Goal: Task Accomplishment & Management: Use online tool/utility

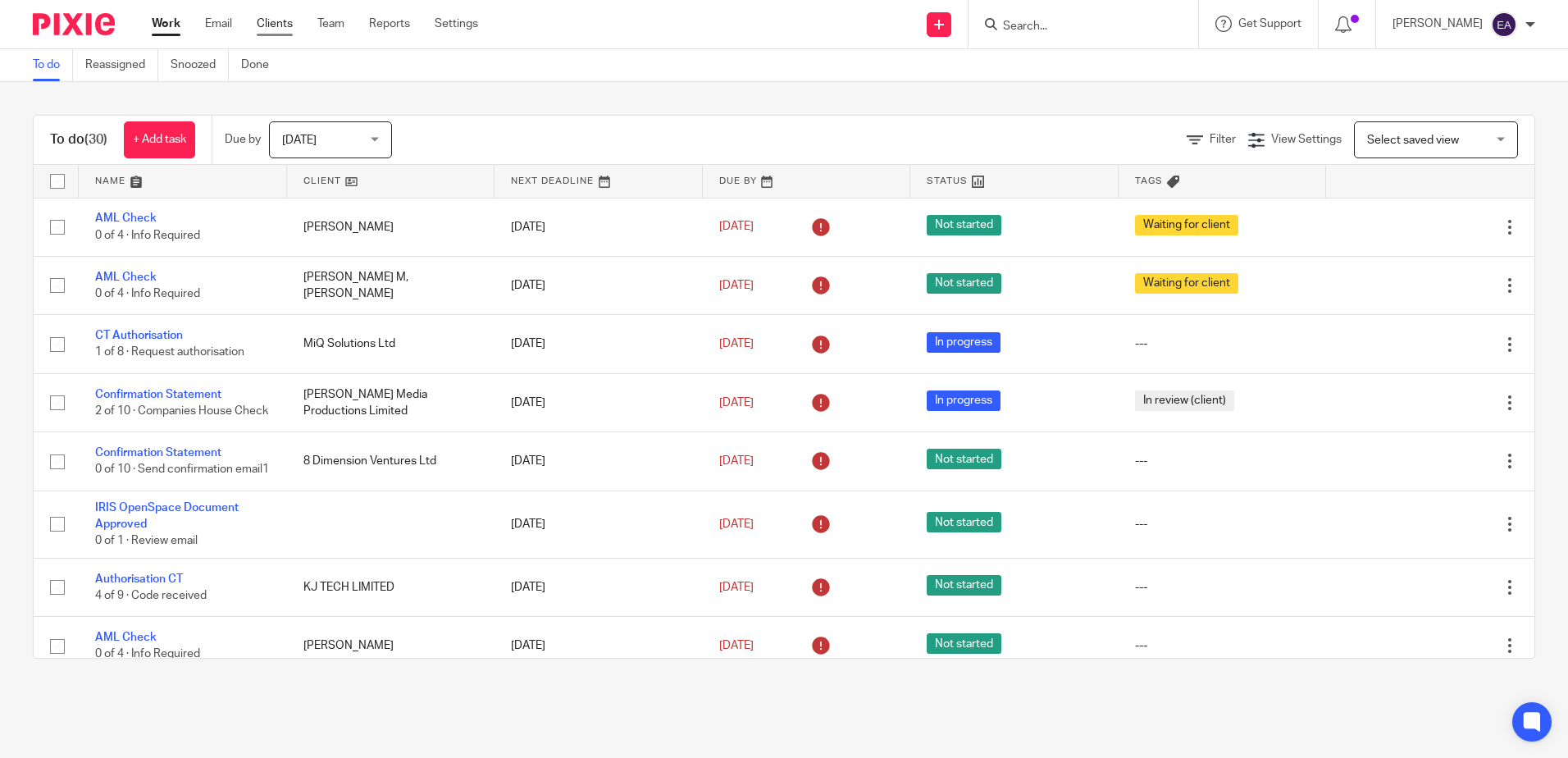
click at [286, 22] on link "Clients" at bounding box center [275, 23] width 36 height 16
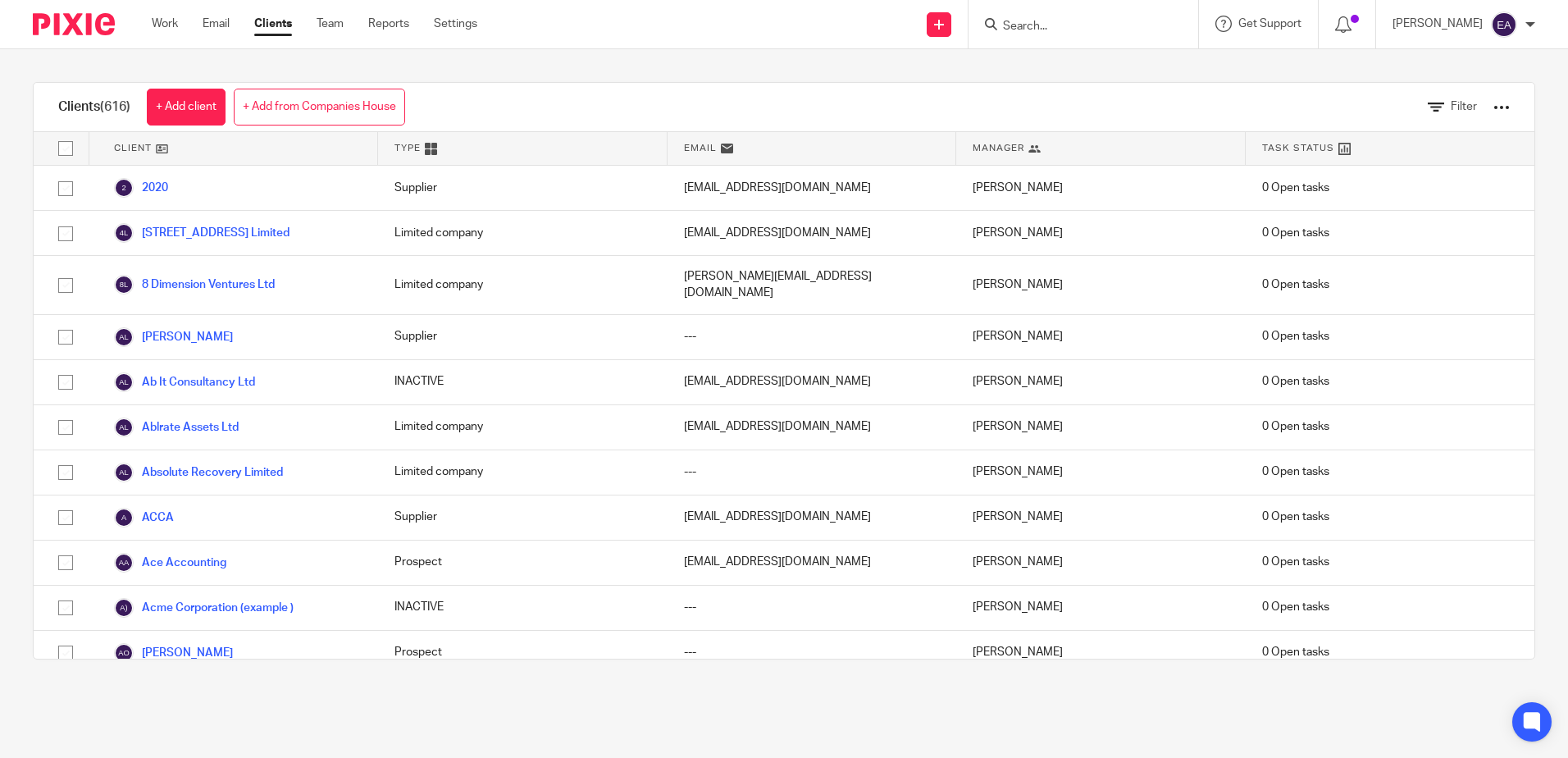
click at [1056, 27] on input "Search" at bounding box center [1075, 27] width 148 height 15
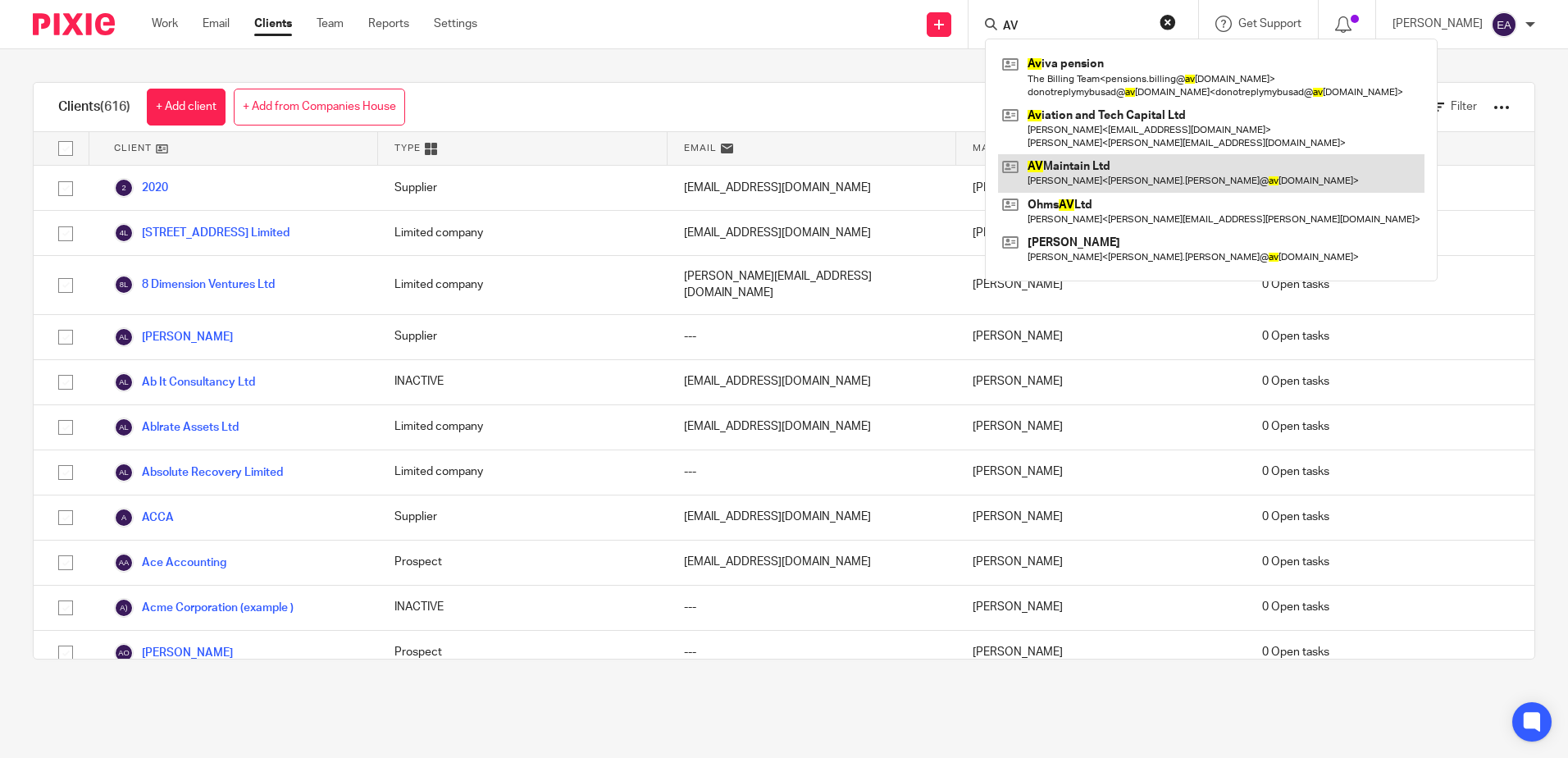
type input "AV"
click at [1095, 167] on link at bounding box center [1212, 173] width 427 height 38
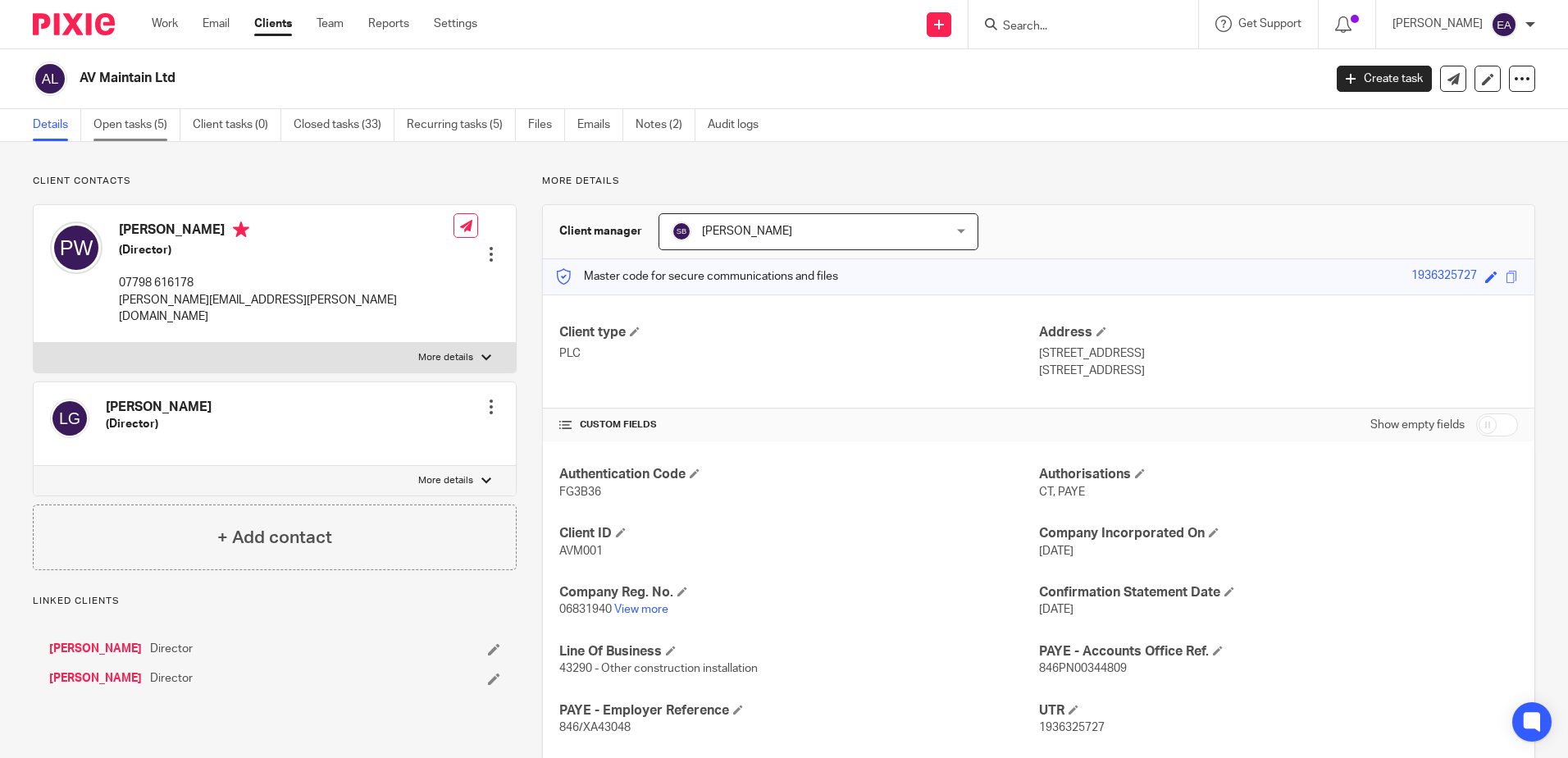
click at [129, 123] on link "Open tasks (5)" at bounding box center [137, 124] width 87 height 32
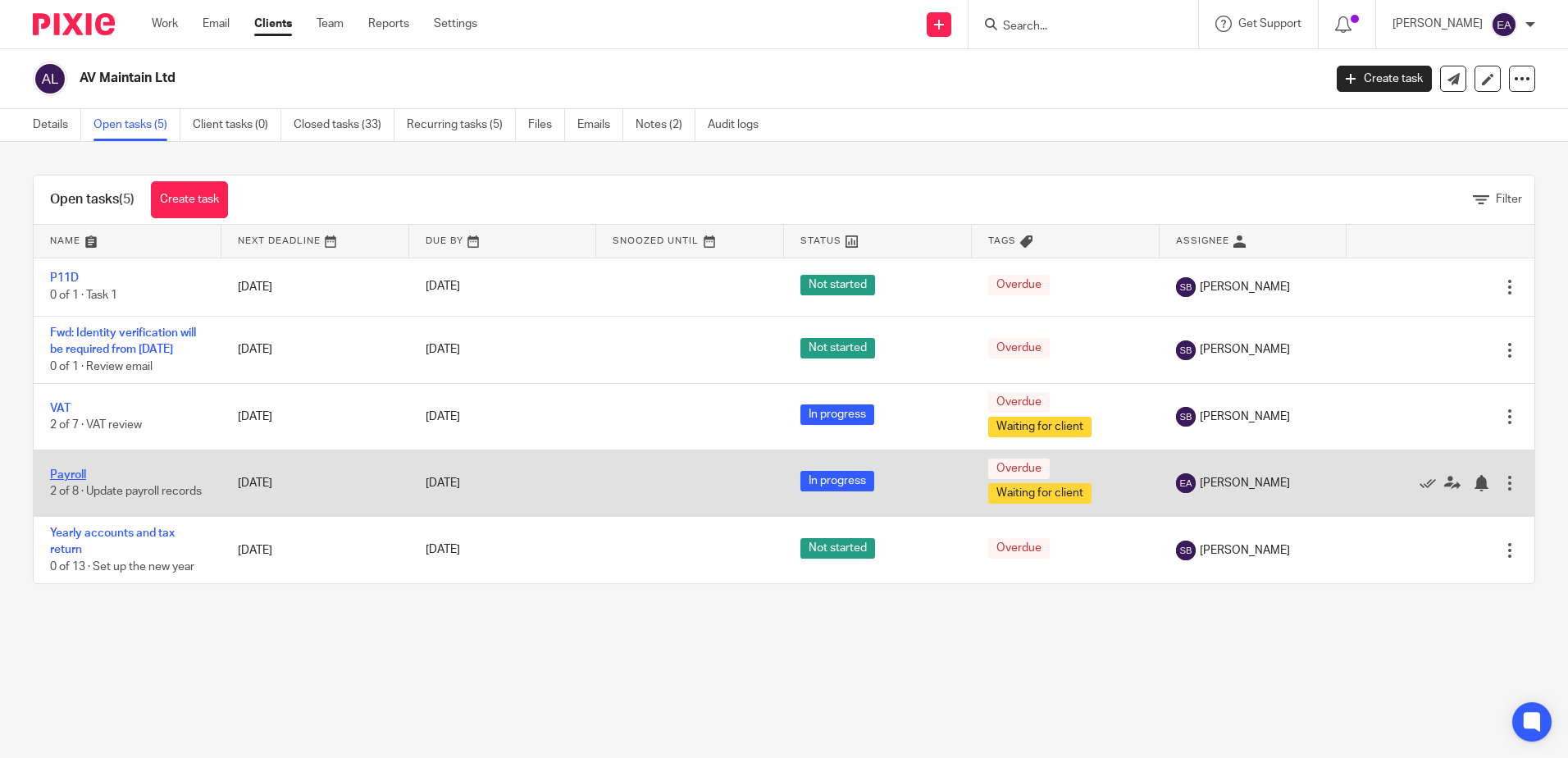
click at [69, 481] on link "Payroll" at bounding box center [68, 474] width 36 height 11
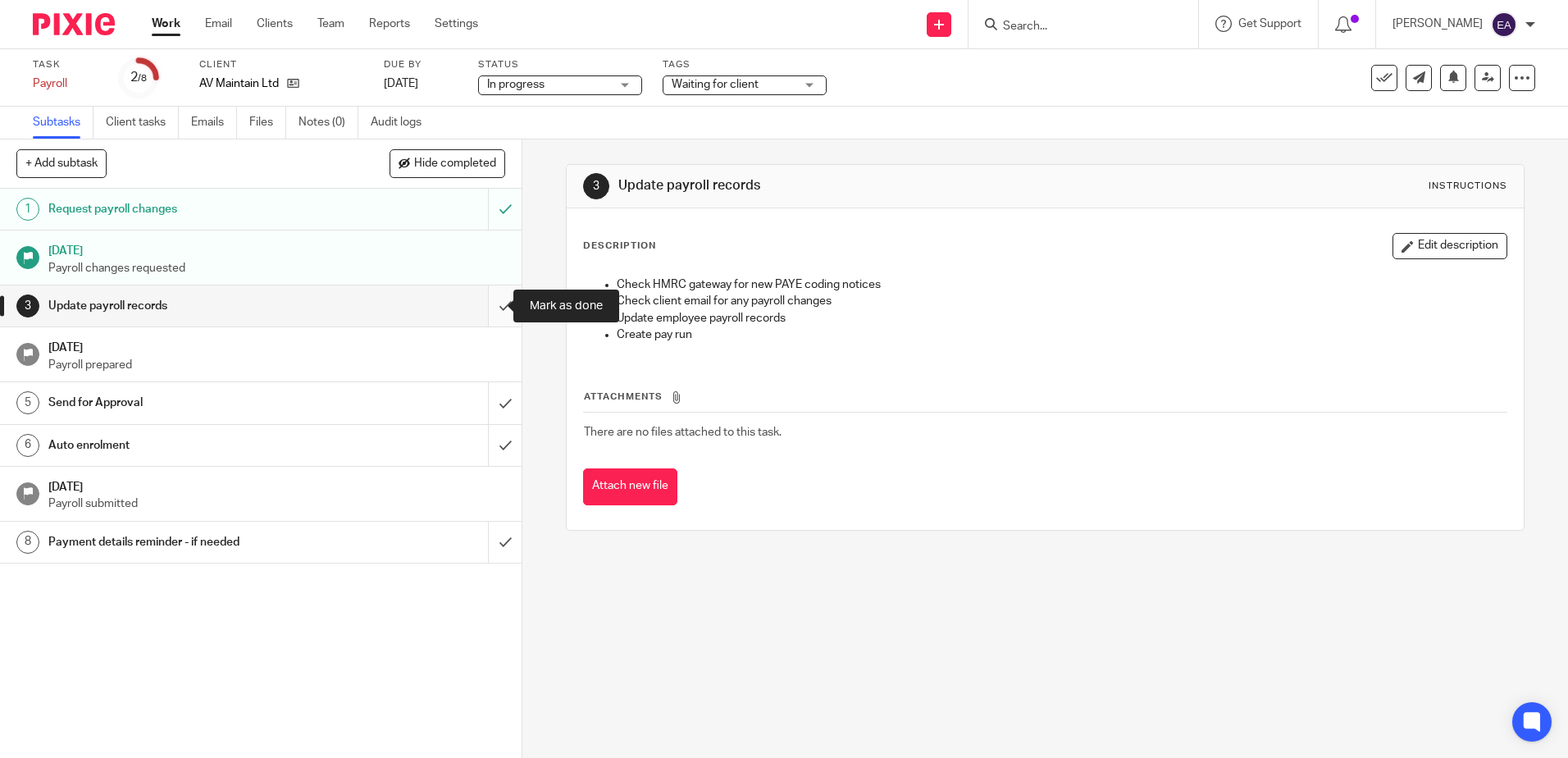
click at [490, 304] on input "submit" at bounding box center [261, 306] width 522 height 41
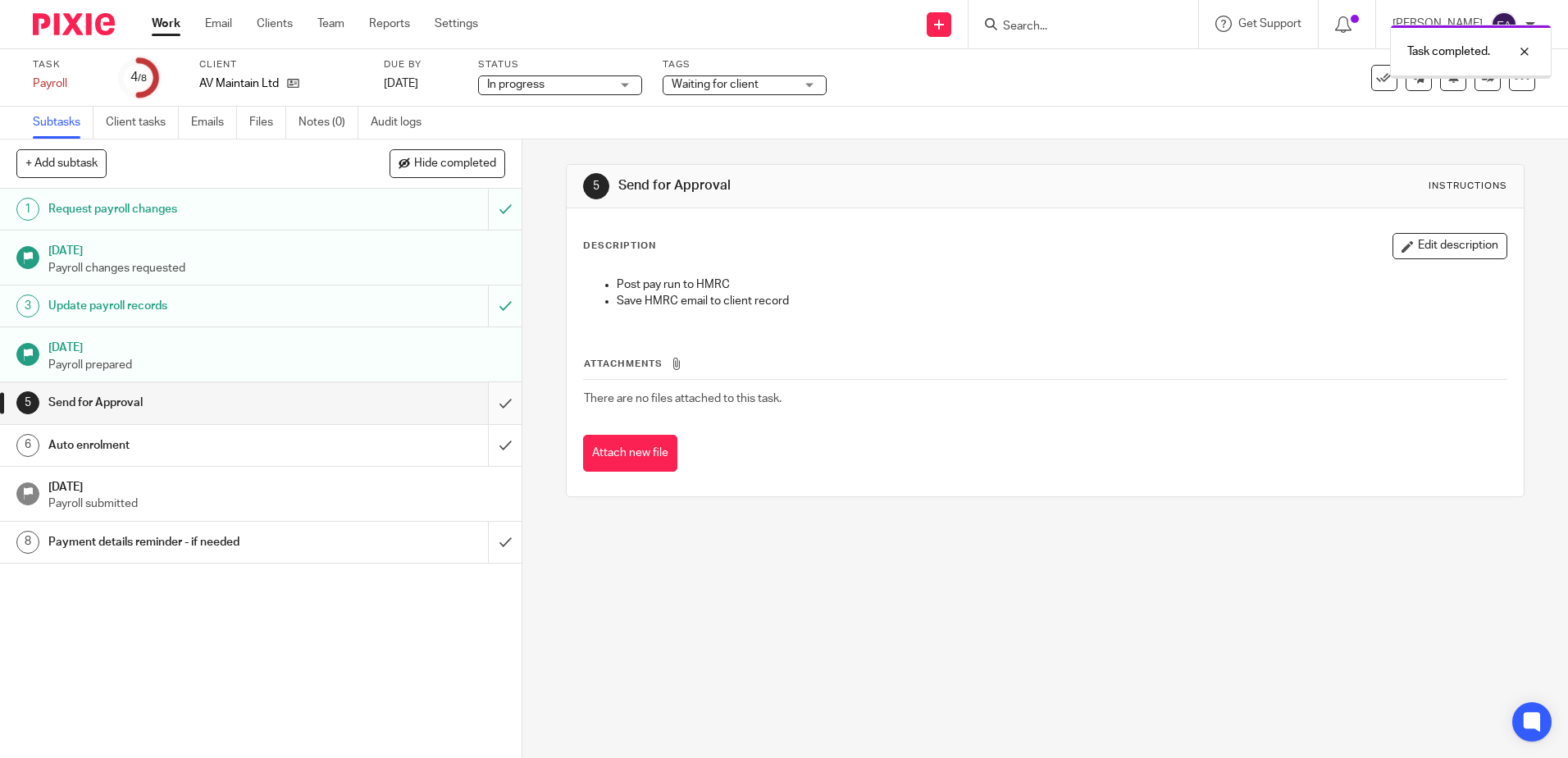
click at [488, 403] on input "submit" at bounding box center [261, 403] width 522 height 41
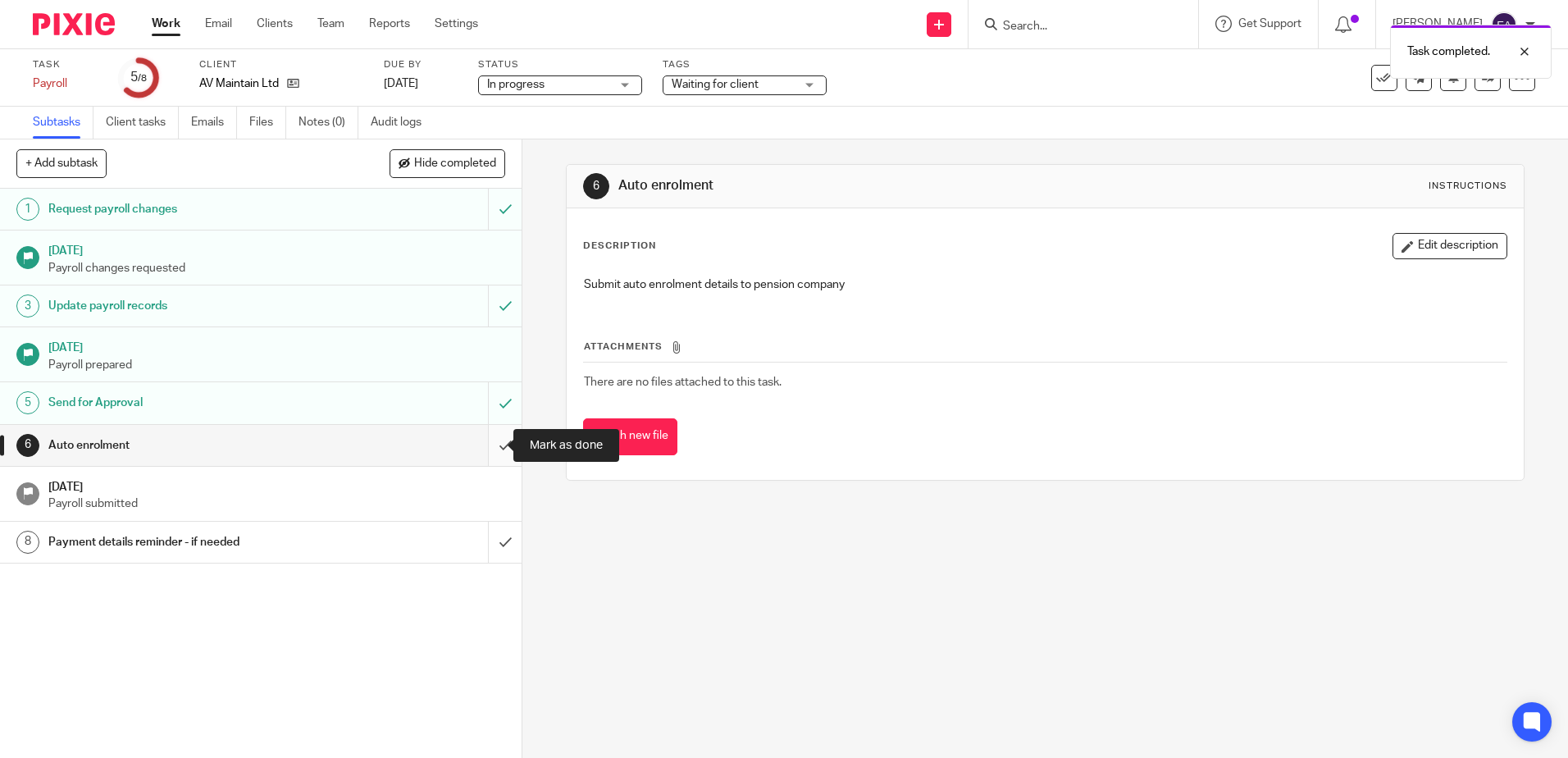
click at [492, 440] on input "submit" at bounding box center [261, 446] width 522 height 41
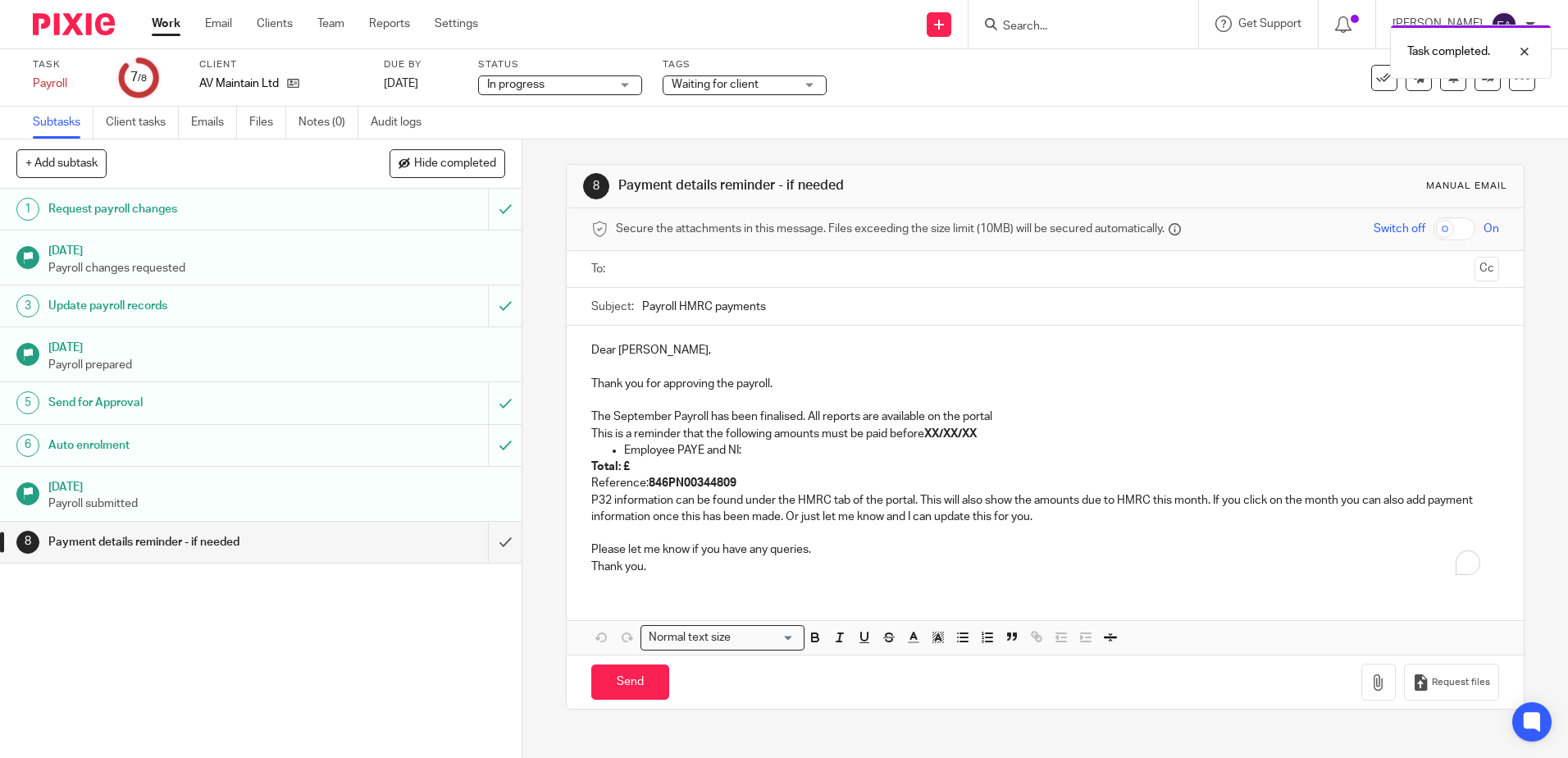
click at [262, 538] on h1 "Payment details reminder - if needed" at bounding box center [189, 542] width 283 height 25
click at [614, 349] on p "Dear Paul," at bounding box center [1045, 349] width 907 height 16
click at [669, 265] on input "text" at bounding box center [1044, 270] width 846 height 19
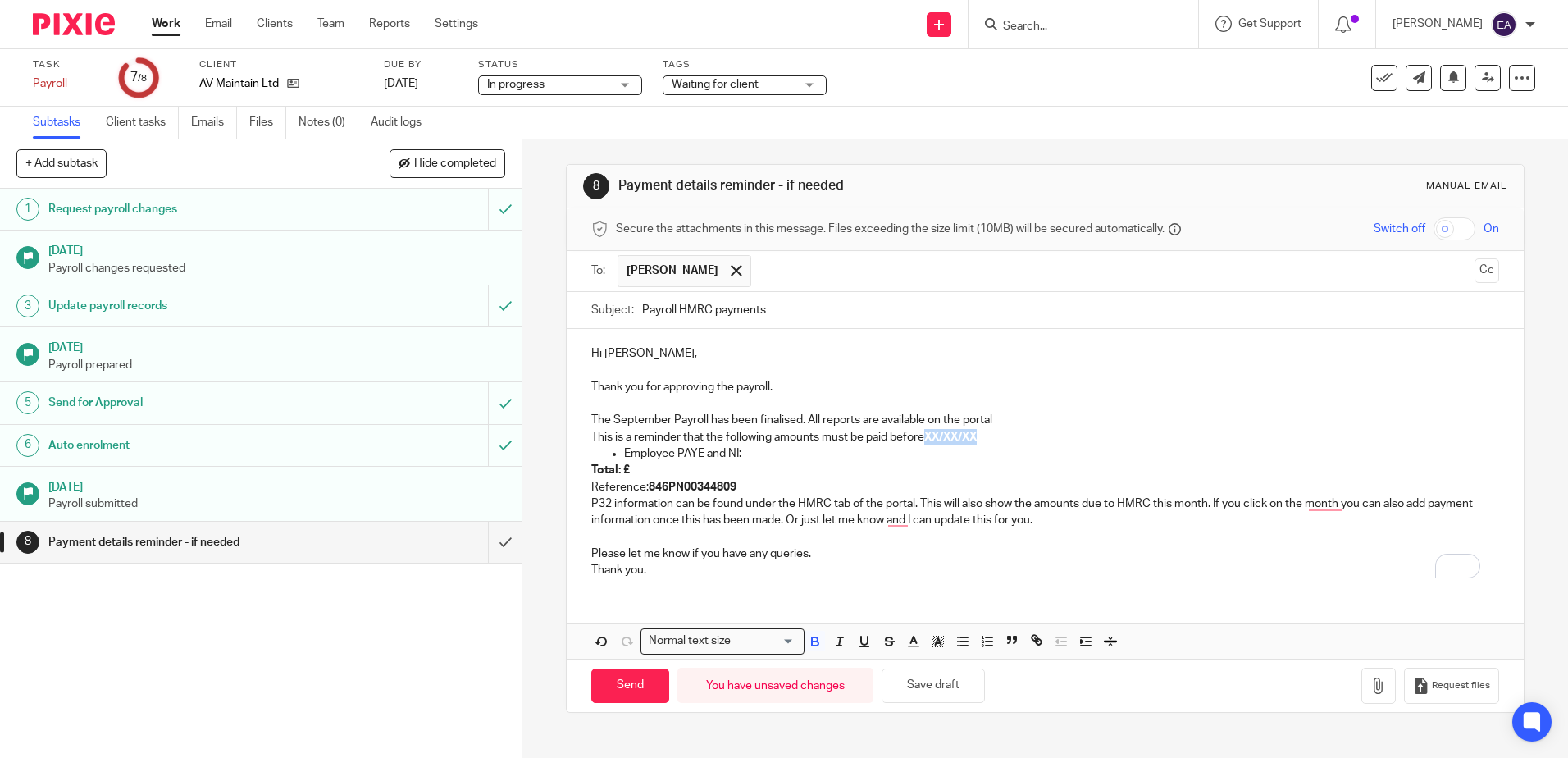
drag, startPoint x: 983, startPoint y: 436, endPoint x: 926, endPoint y: 438, distance: 57.0
click at [926, 438] on p "This is a reminder that the following amounts must be paid before XX/XX/XX" at bounding box center [1045, 437] width 907 height 16
click at [655, 468] on p "Total: £" at bounding box center [1045, 470] width 907 height 16
click at [738, 482] on p "Reference: 846PN00344809" at bounding box center [1045, 487] width 907 height 16
click at [1060, 518] on p "P32 information can be found under the HMRC tab of the portal. This will also s…" at bounding box center [1045, 512] width 907 height 33
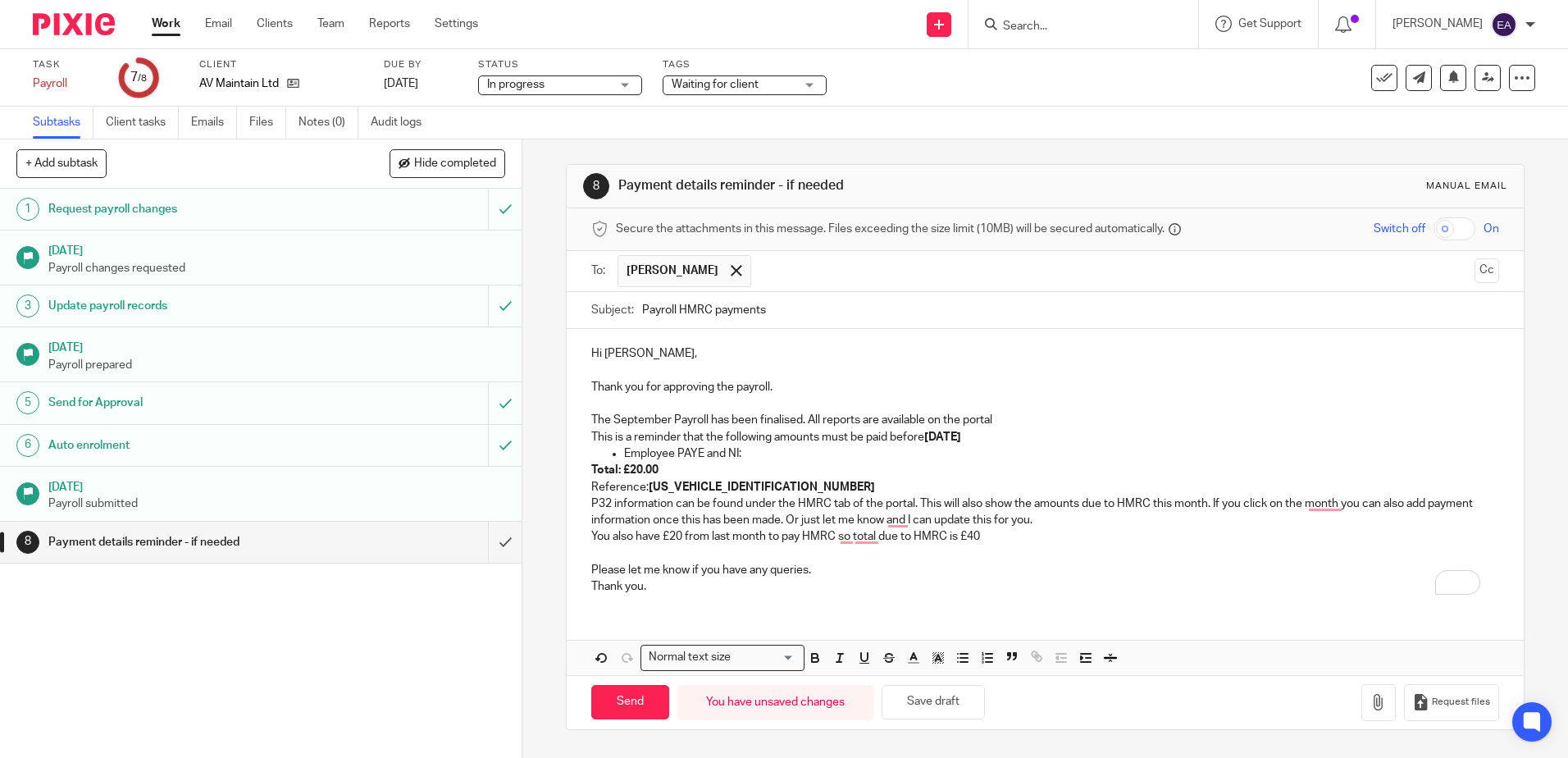
click at [1031, 537] on p "You also have £20 from last month to pay HMRC so total due to HMRC is £40" at bounding box center [1045, 536] width 907 height 16
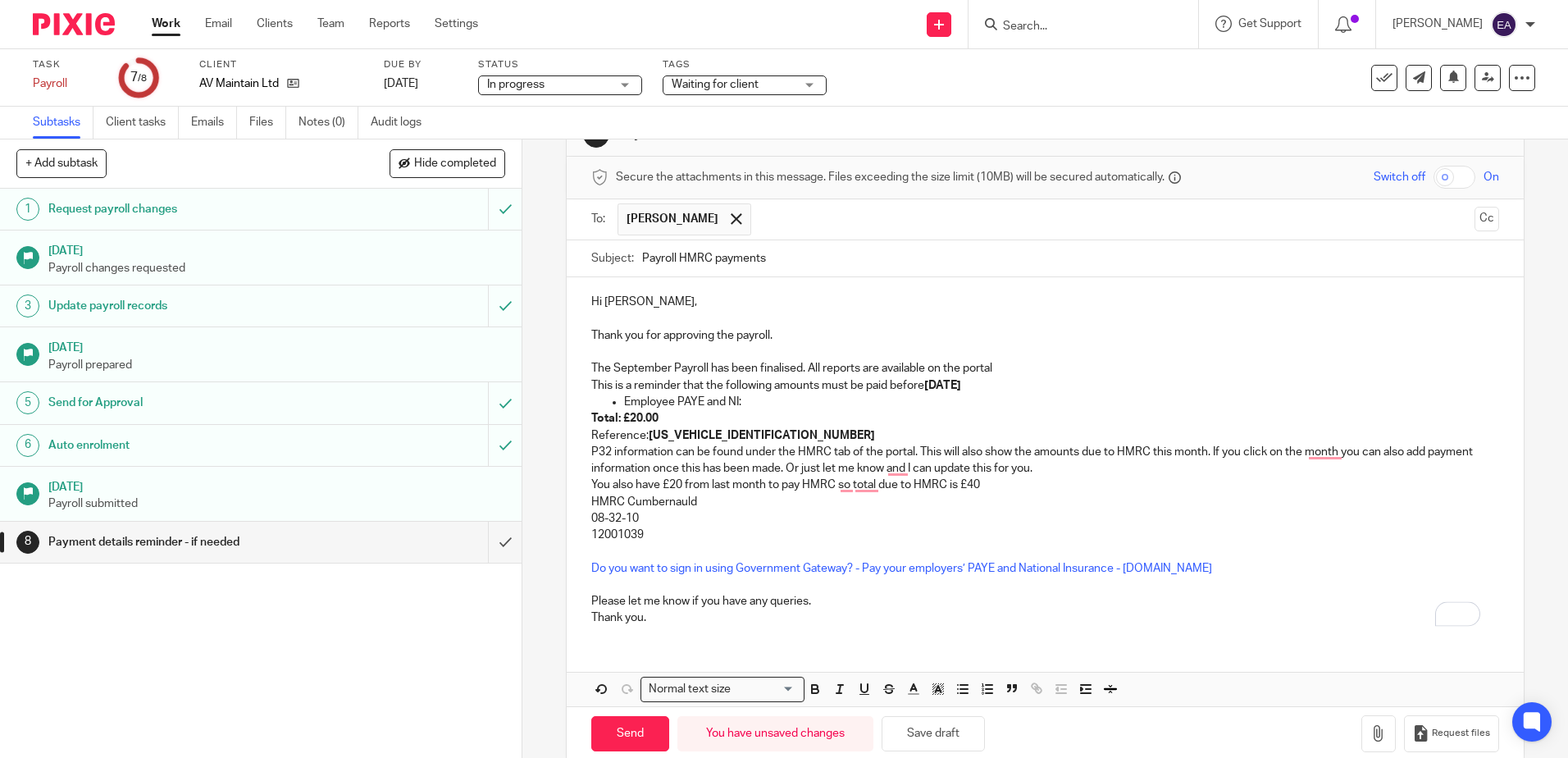
scroll to position [80, 0]
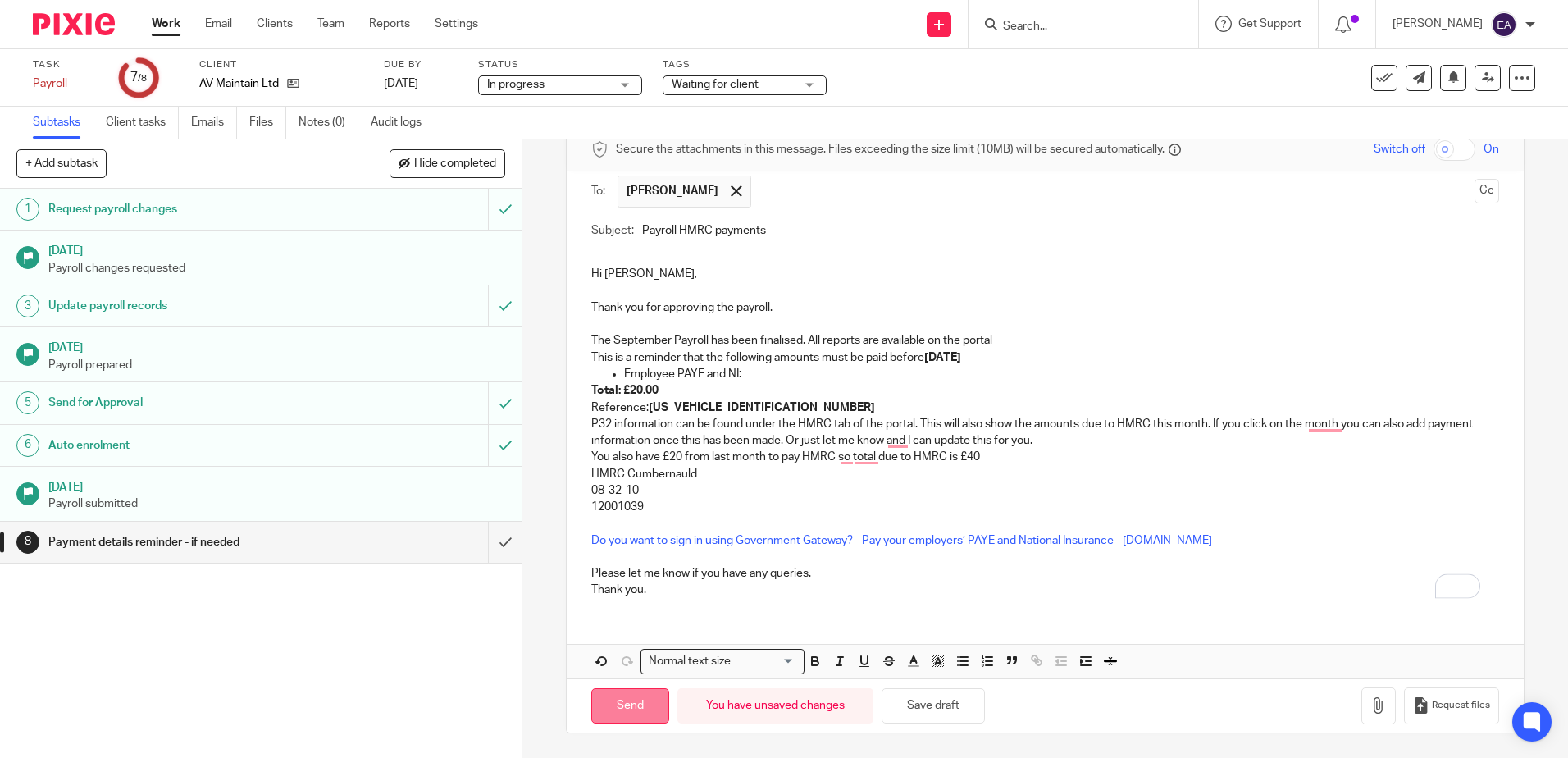
click at [618, 713] on input "Send" at bounding box center [630, 705] width 78 height 35
type input "Sent"
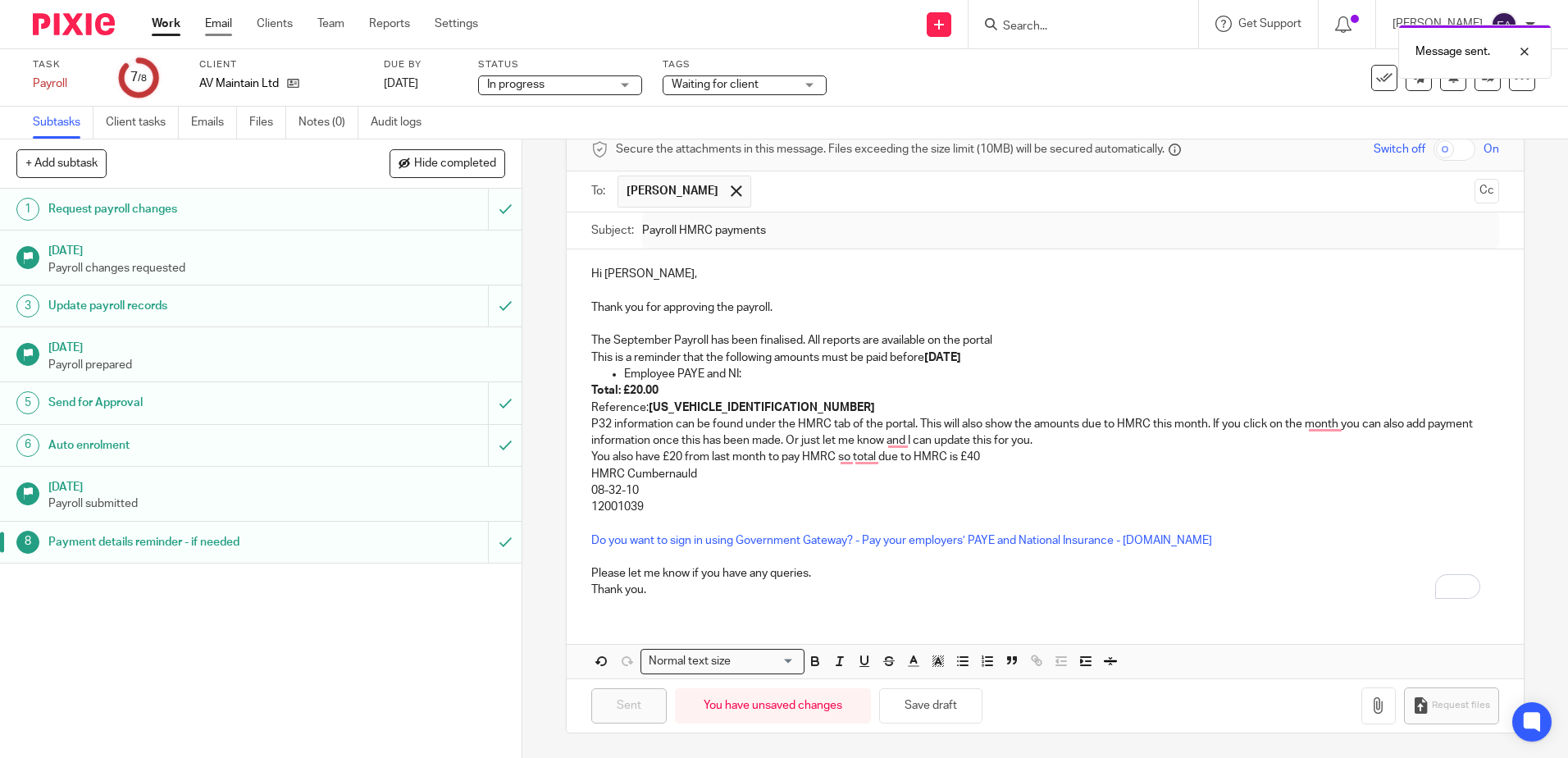
click at [213, 23] on link "Email" at bounding box center [219, 23] width 27 height 16
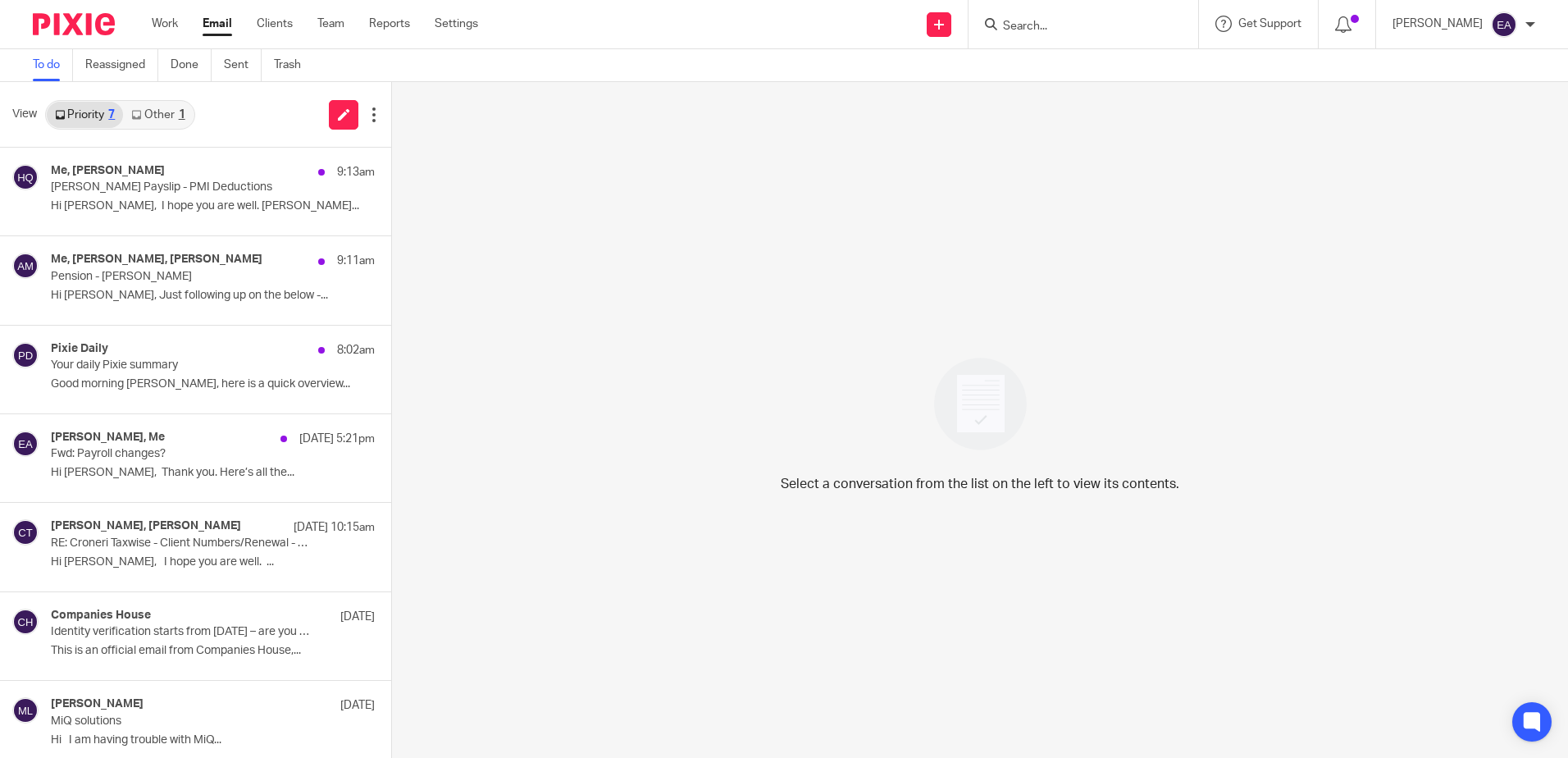
click at [163, 113] on link "Other 1" at bounding box center [157, 114] width 70 height 27
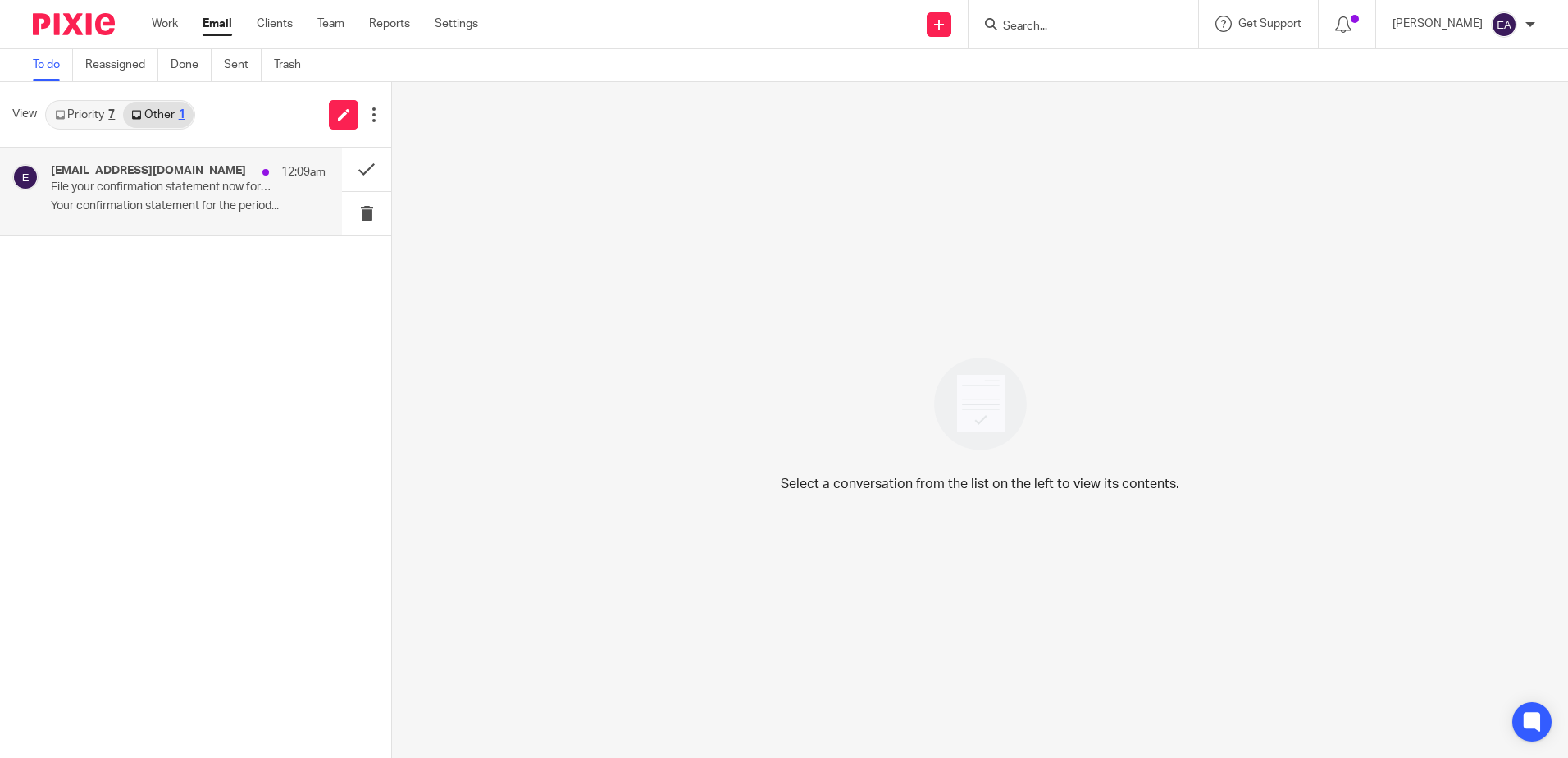
click at [150, 184] on p "File your confirmation statement now for CYCLONE GLOBAL LTD 10601779" at bounding box center [161, 187] width 220 height 14
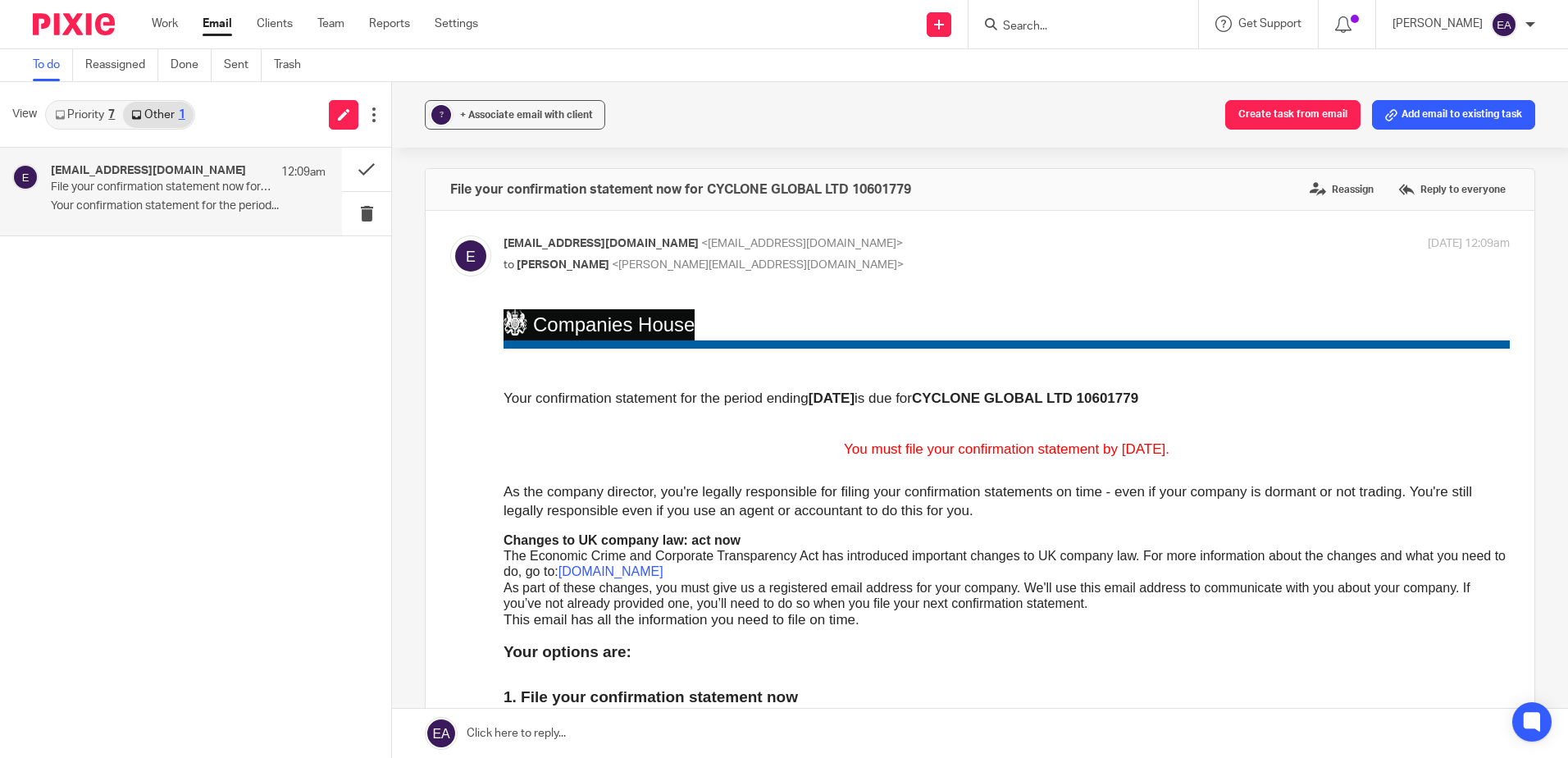
click at [86, 118] on link "Priority 7" at bounding box center [84, 114] width 76 height 27
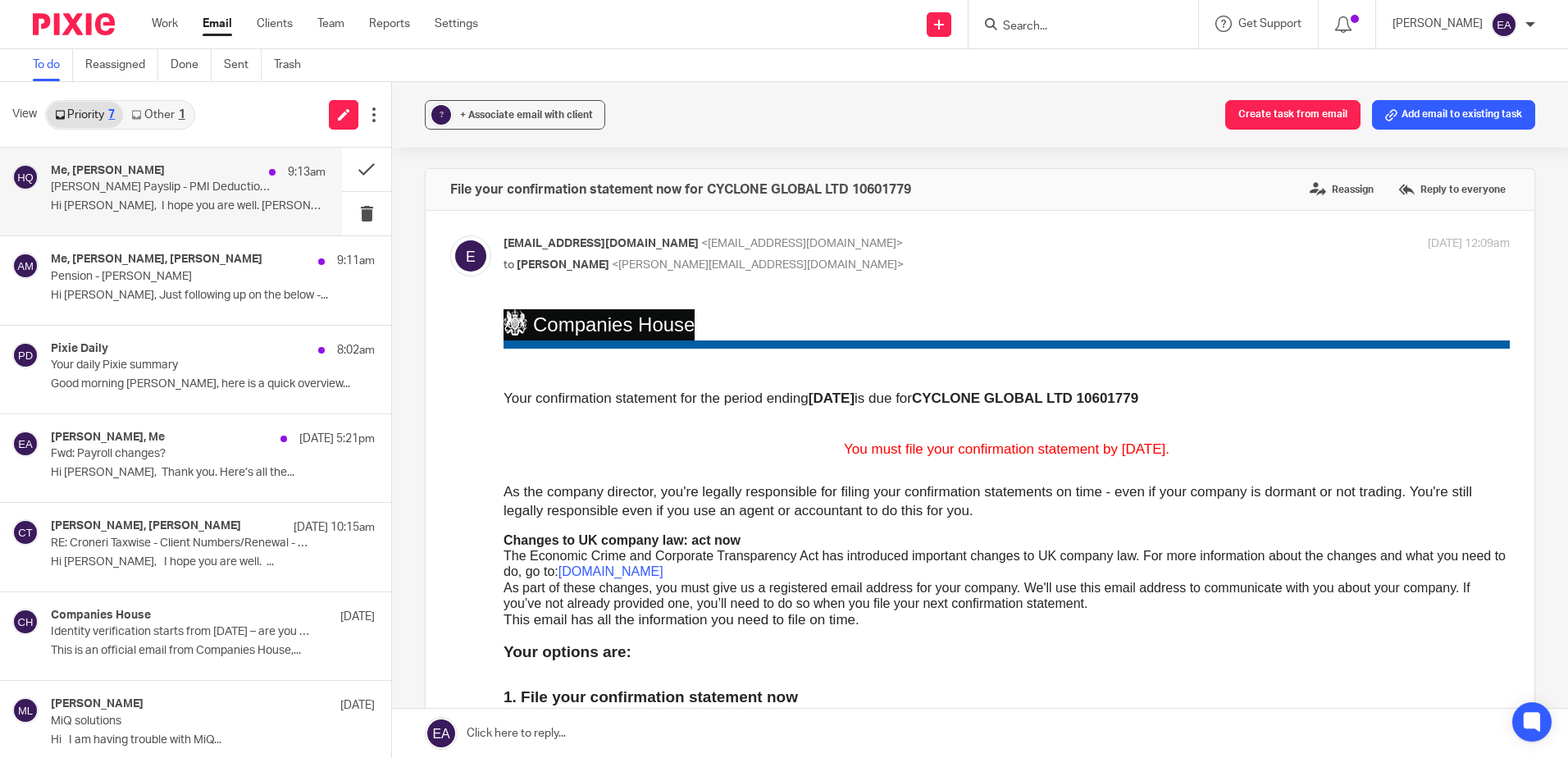
click at [99, 189] on p "[PERSON_NAME] Payslip - PMI Deductions" at bounding box center [161, 187] width 220 height 14
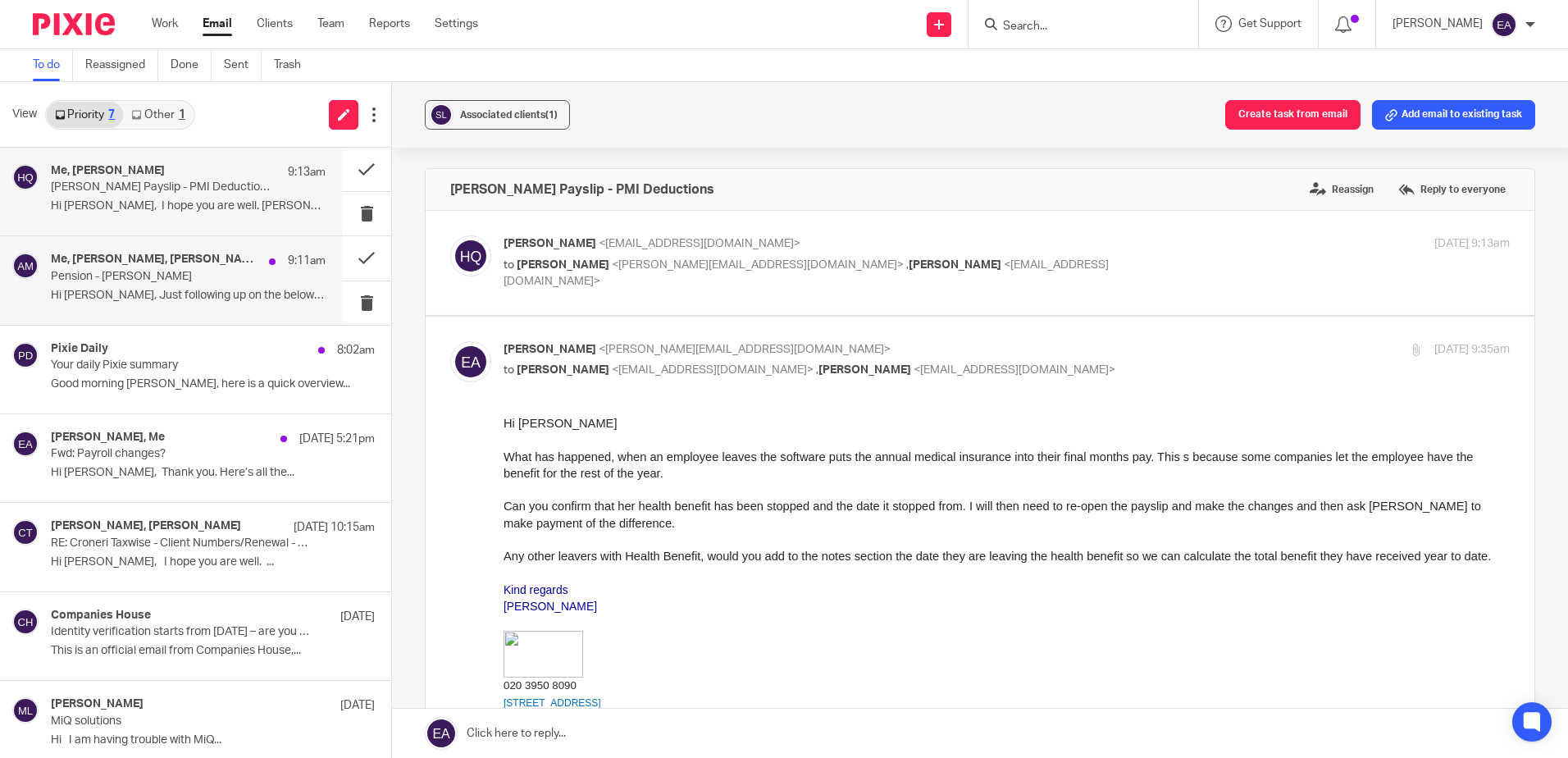
click at [157, 253] on h4 "Me, [PERSON_NAME], [PERSON_NAME]" at bounding box center [155, 259] width 210 height 14
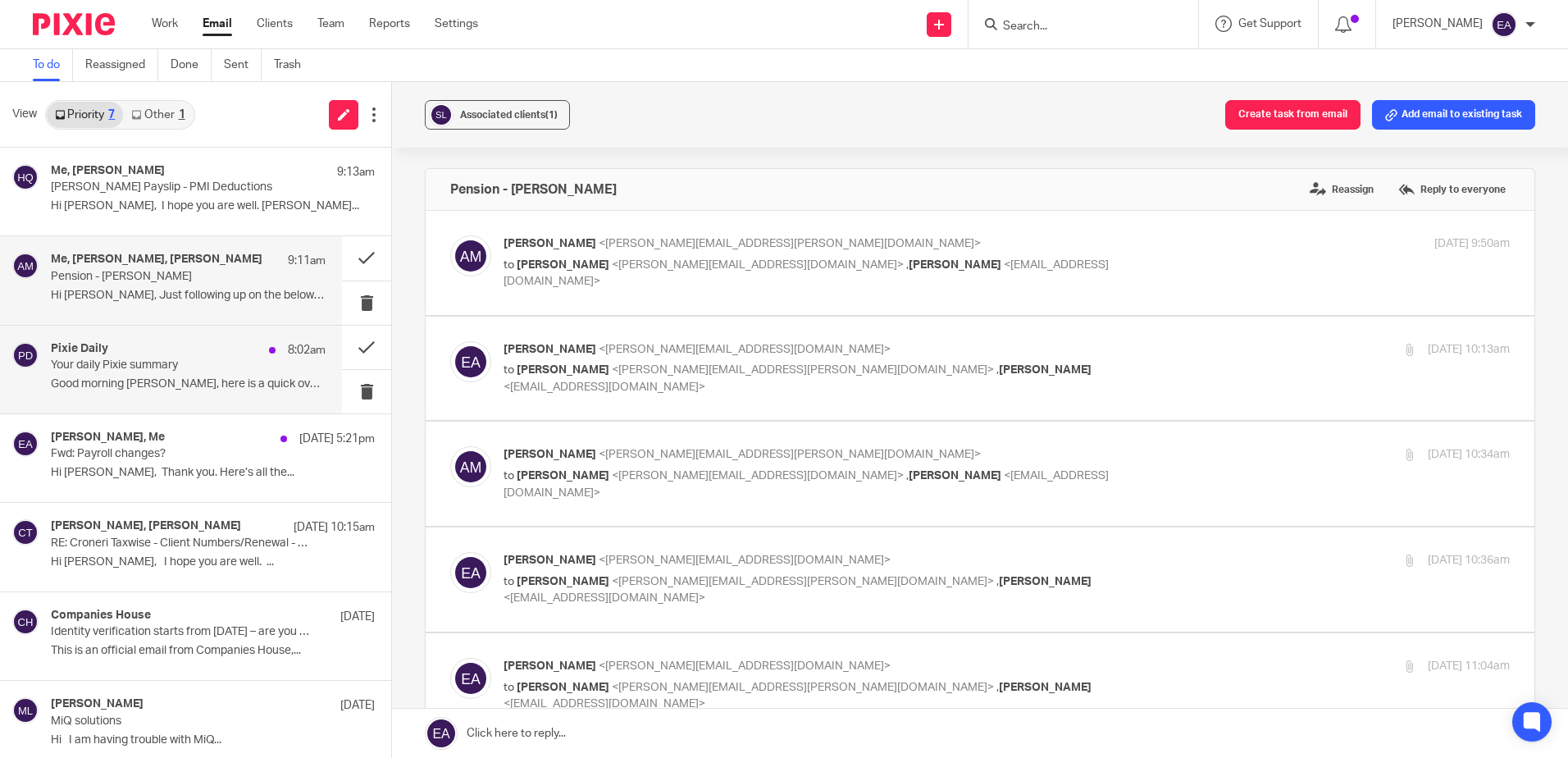
click at [161, 365] on p "Your daily Pixie summary" at bounding box center [161, 365] width 220 height 14
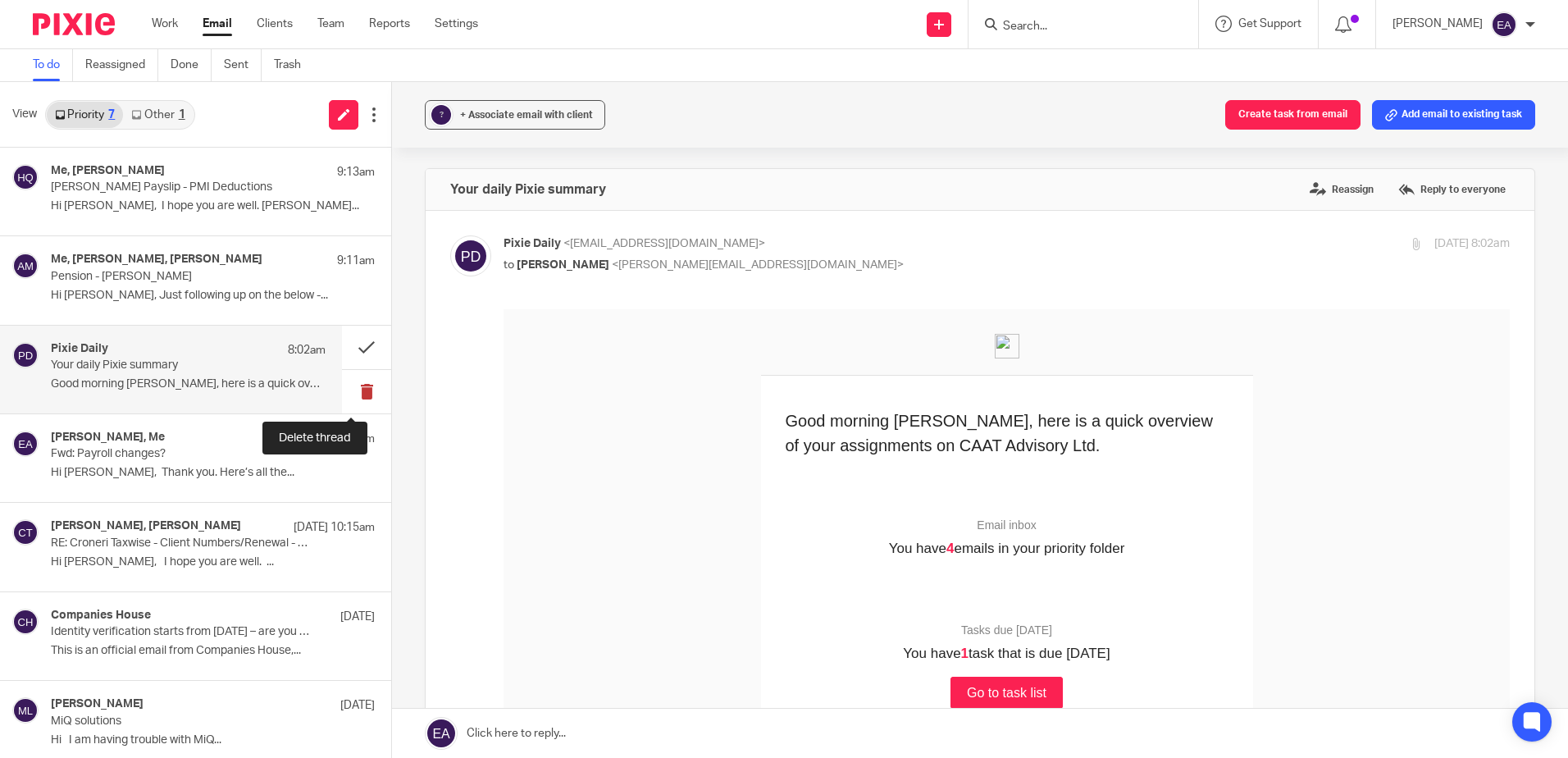
click at [351, 393] on button at bounding box center [366, 391] width 49 height 44
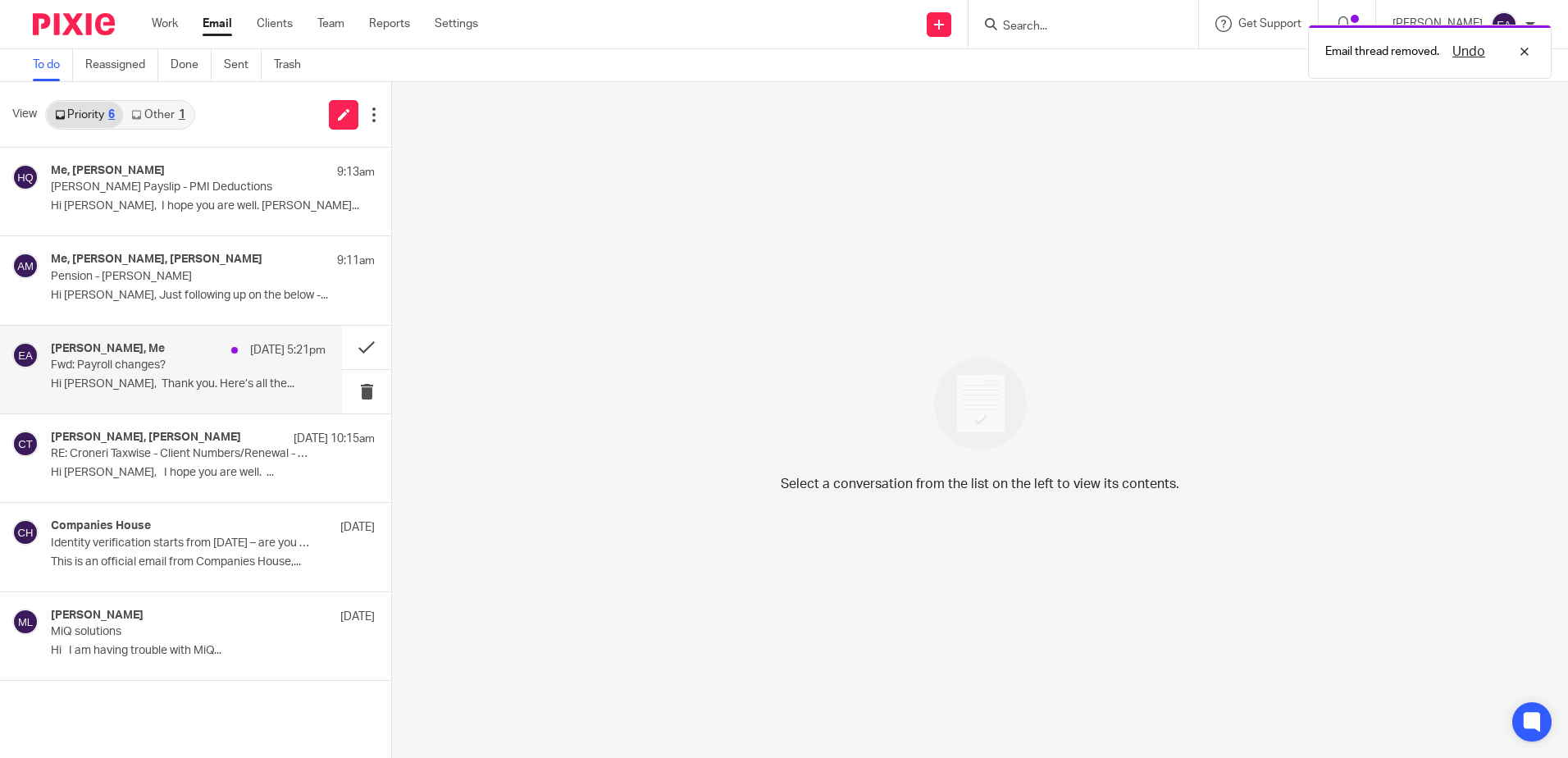
click at [46, 355] on div "[PERSON_NAME], Me [DATE] 5:21pm Fwd: Payroll changes? Hi [PERSON_NAME], Thank y…" at bounding box center [171, 369] width 342 height 88
